Goal: Check status: Check status

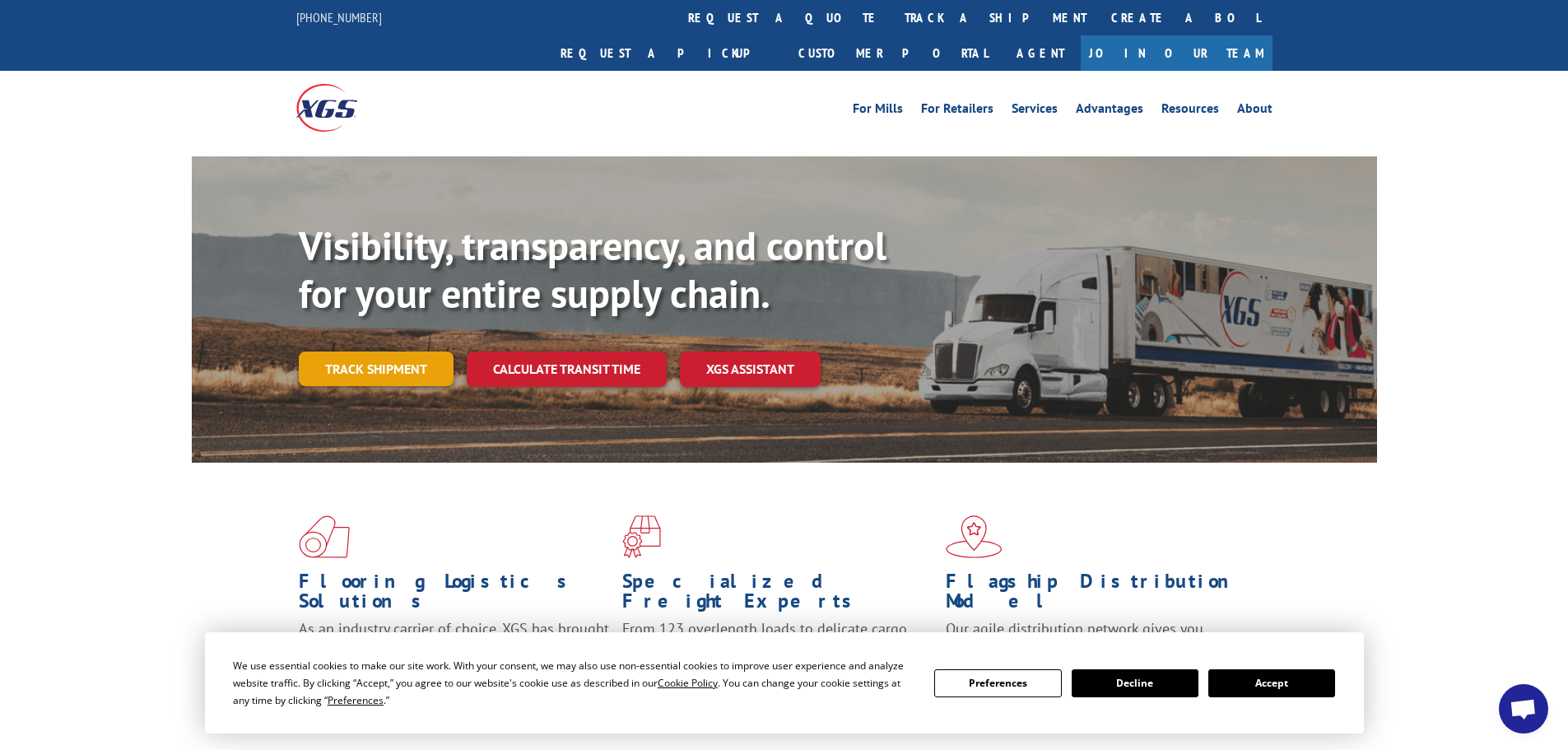
click at [351, 352] on link "Track shipment" at bounding box center [376, 369] width 155 height 35
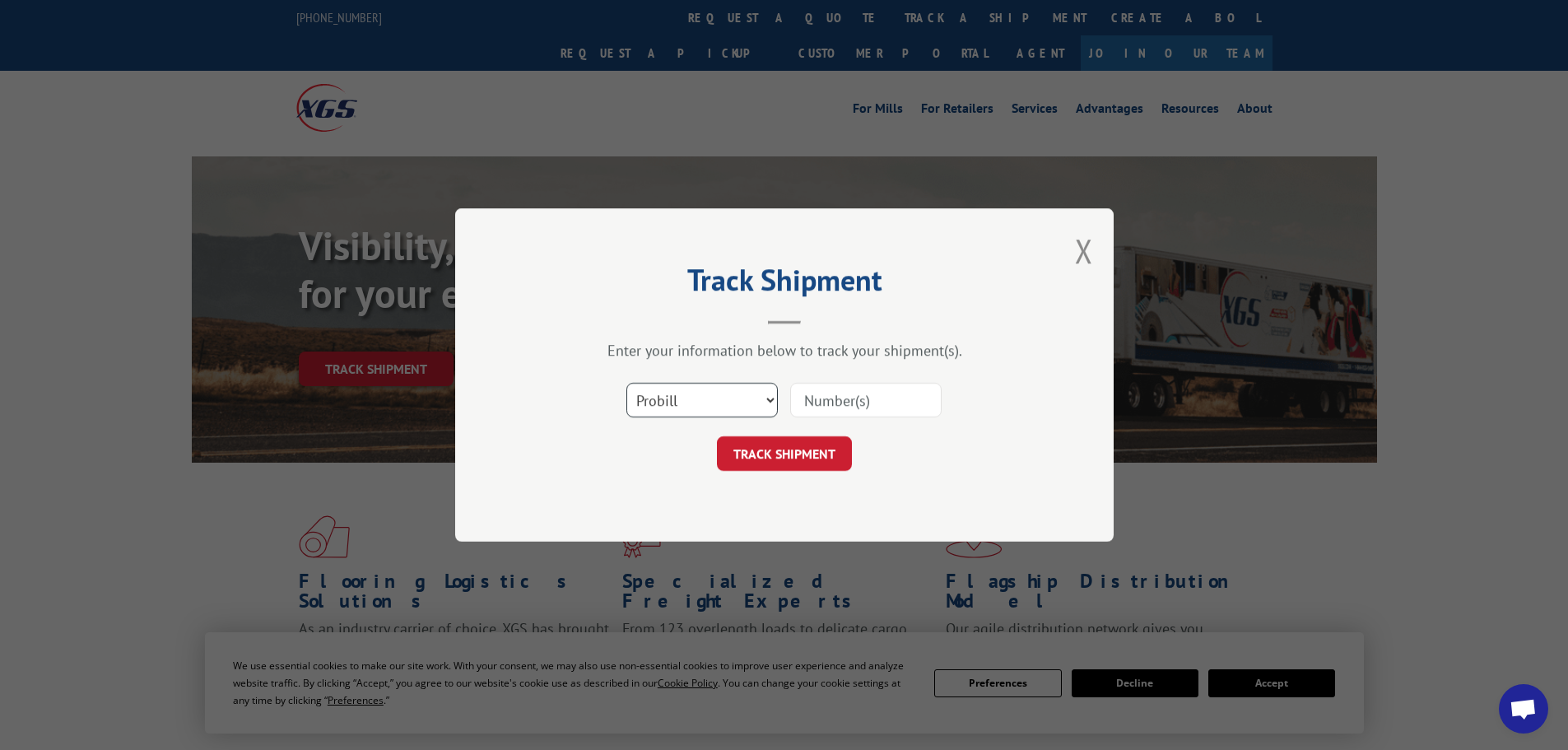
click at [768, 394] on select "Select category... Probill BOL PO" at bounding box center [702, 400] width 152 height 35
select select "bol"
click at [626, 382] on select "Select category... Probill BOL PO" at bounding box center [702, 400] width 152 height 35
click at [808, 405] on input at bounding box center [866, 400] width 152 height 35
paste input "2841943"
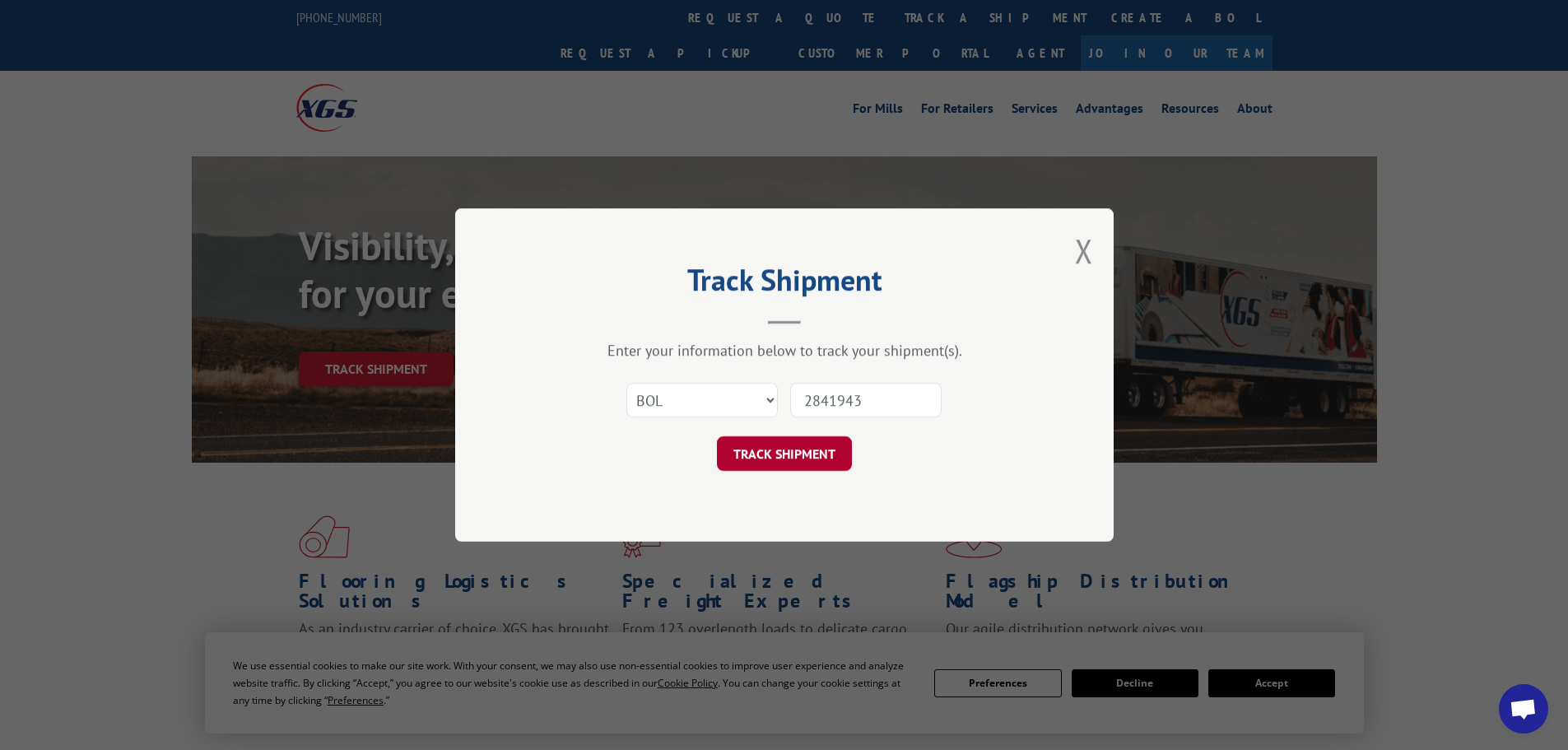
type input "2841943"
click at [801, 456] on button "TRACK SHIPMENT" at bounding box center [784, 454] width 135 height 35
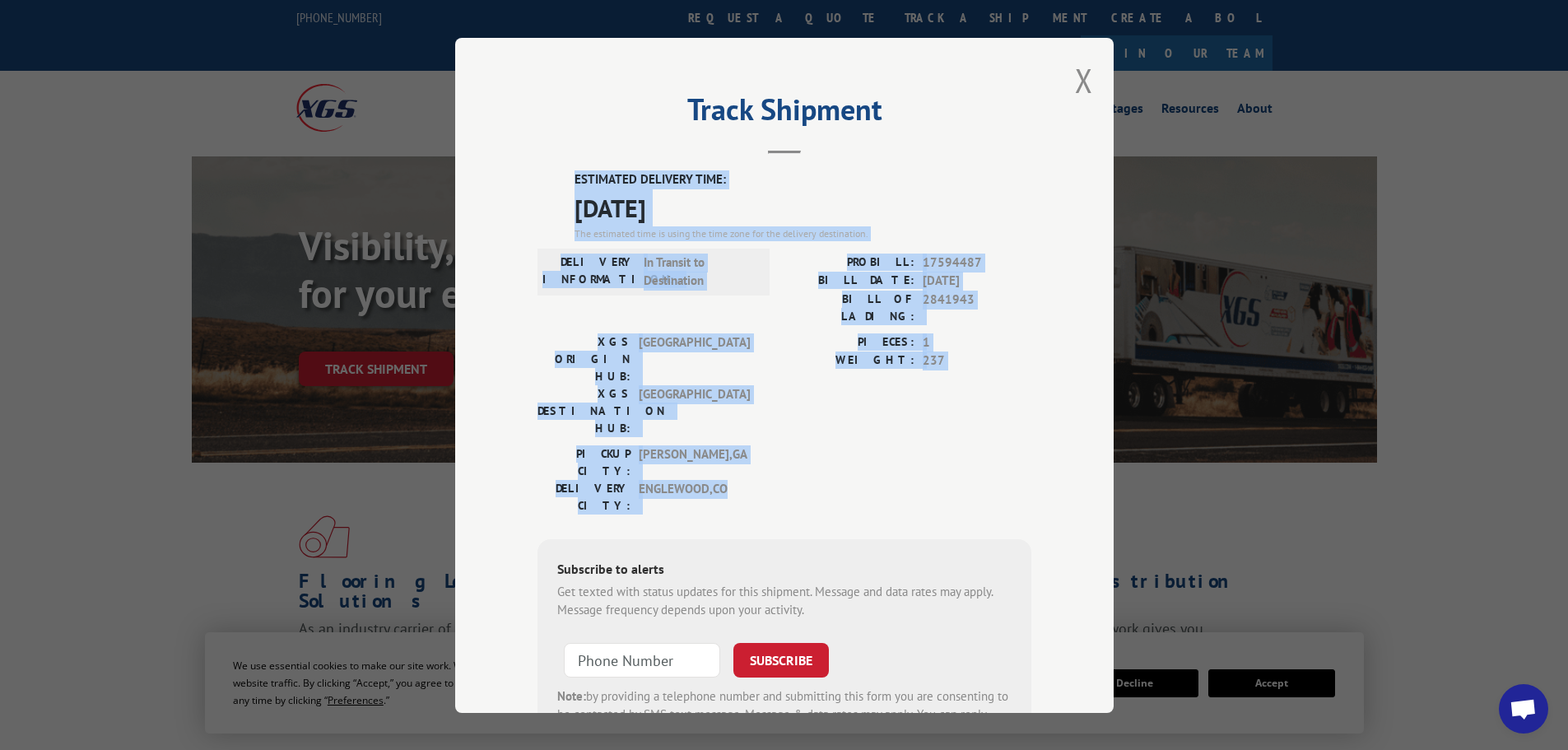
drag, startPoint x: 569, startPoint y: 177, endPoint x: 983, endPoint y: 416, distance: 478.0
click at [983, 416] on div "ESTIMATED DELIVERY TIME: [DATE] The estimated time is using the time zone for t…" at bounding box center [784, 467] width 494 height 592
copy div "ESTIMATED DELIVERY TIME: [DATE] The estimated time is using the time zone for t…"
click at [1081, 75] on button "Close modal" at bounding box center [1084, 80] width 18 height 44
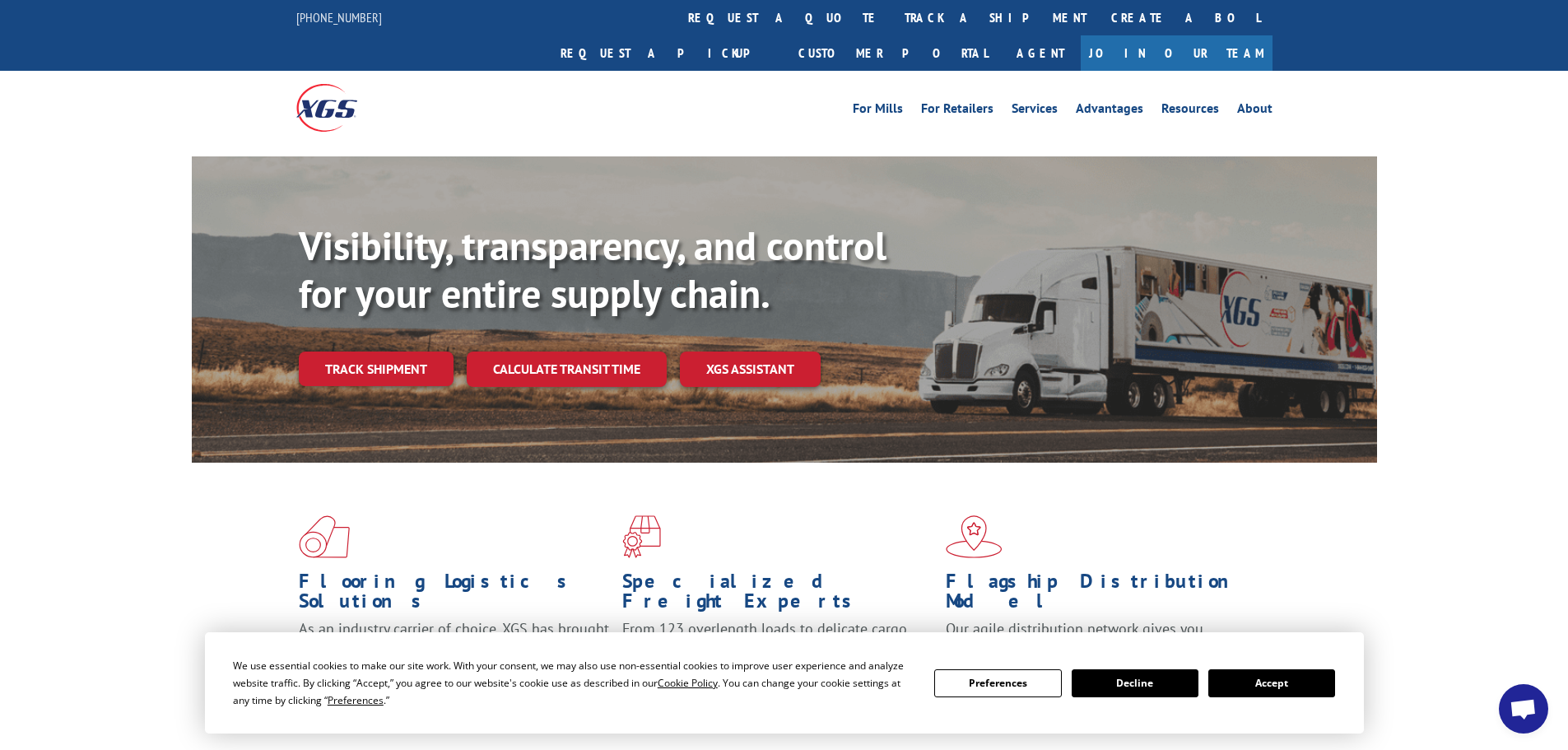
drag, startPoint x: 397, startPoint y: 324, endPoint x: 430, endPoint y: 321, distance: 33.1
click at [397, 352] on link "Track shipment" at bounding box center [376, 369] width 155 height 35
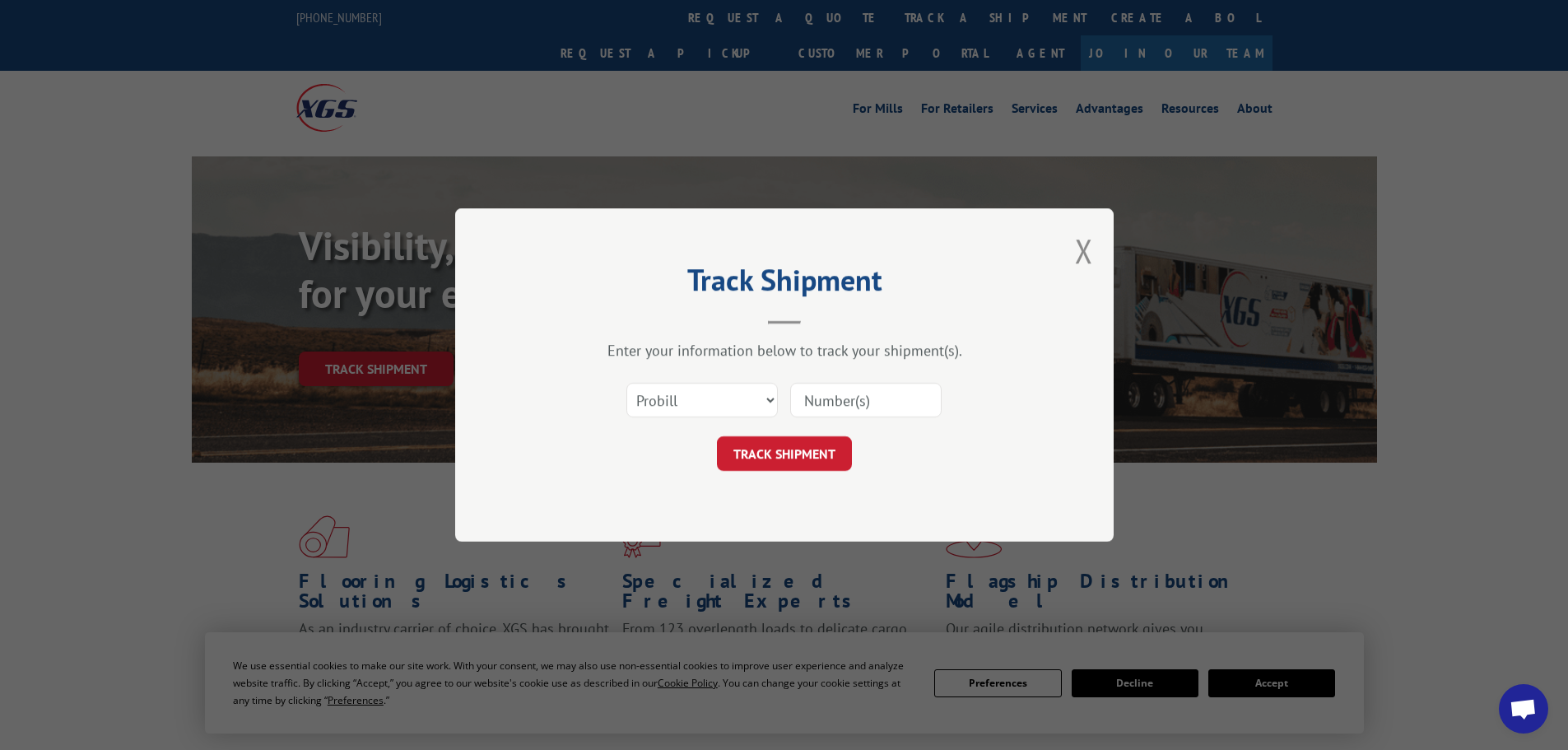
click at [819, 396] on input at bounding box center [866, 400] width 152 height 35
type input "2845684"
click at [768, 395] on select "Select category... Probill BOL PO" at bounding box center [702, 400] width 152 height 35
select select "bol"
click at [626, 382] on select "Select category... Probill BOL PO" at bounding box center [702, 400] width 152 height 35
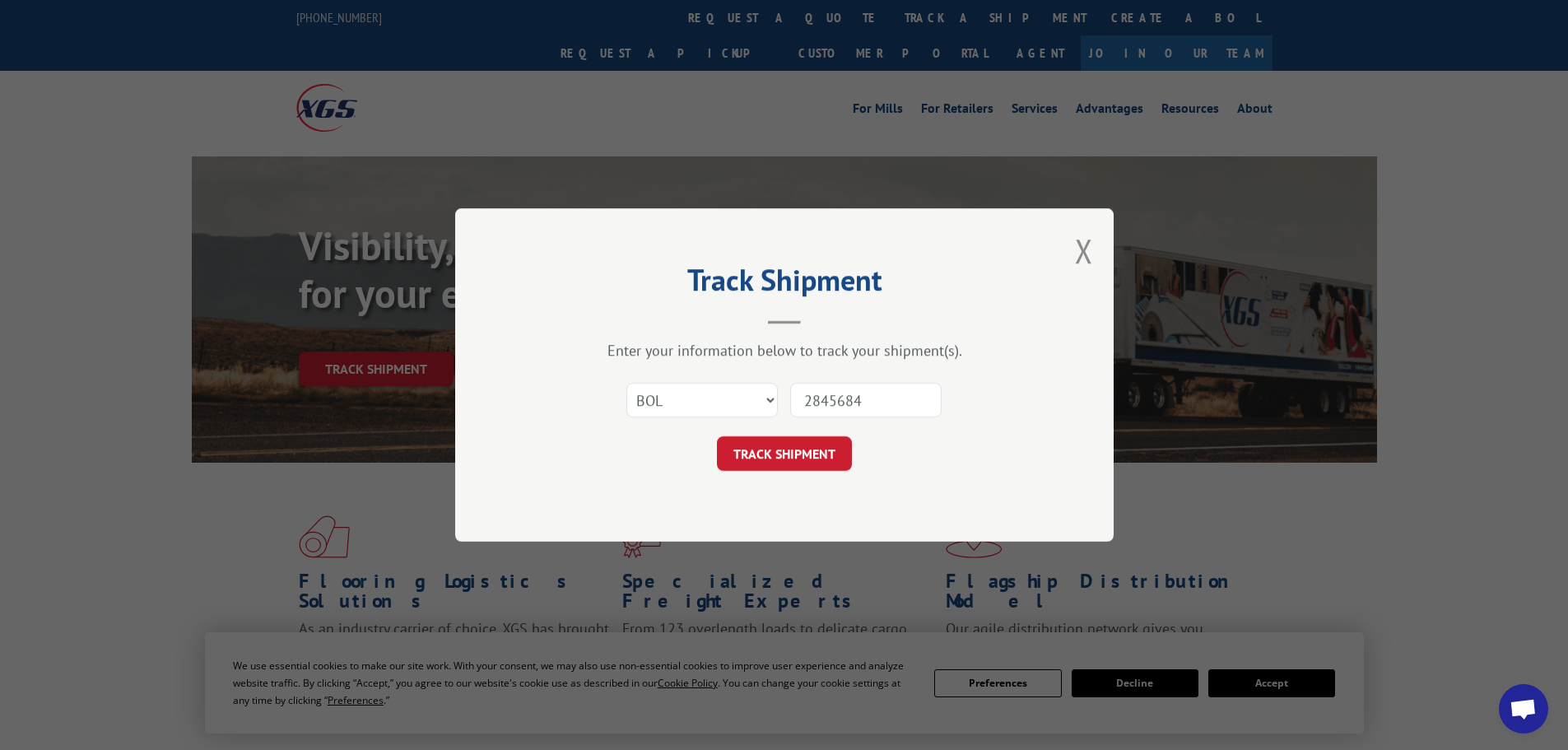
click at [867, 404] on input "2845684" at bounding box center [866, 400] width 152 height 35
type input "2844654"
click at [785, 454] on button "TRACK SHIPMENT" at bounding box center [784, 454] width 135 height 35
